Goal: Find specific page/section: Find specific page/section

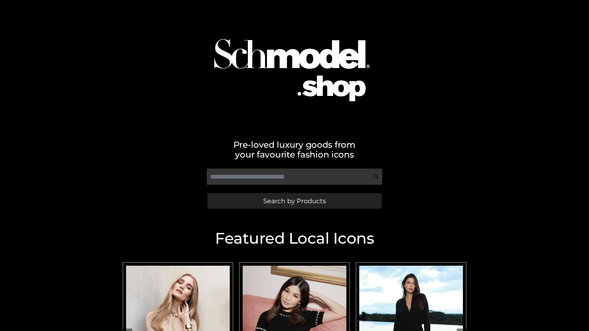
click at [294, 201] on span "Search by Products" at bounding box center [294, 201] width 63 height 6
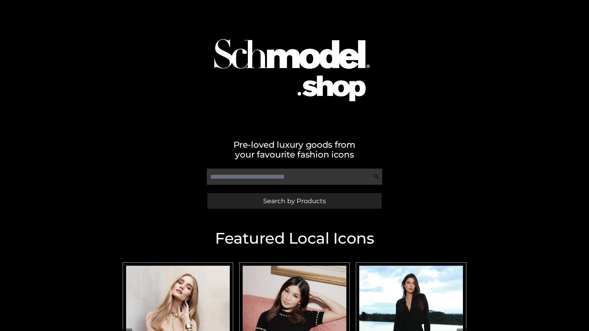
click at [294, 201] on span "Search by Products" at bounding box center [294, 201] width 63 height 6
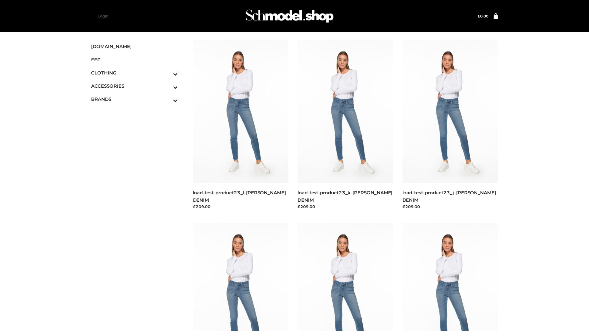
scroll to position [15, 0]
